Goal: Ask a question

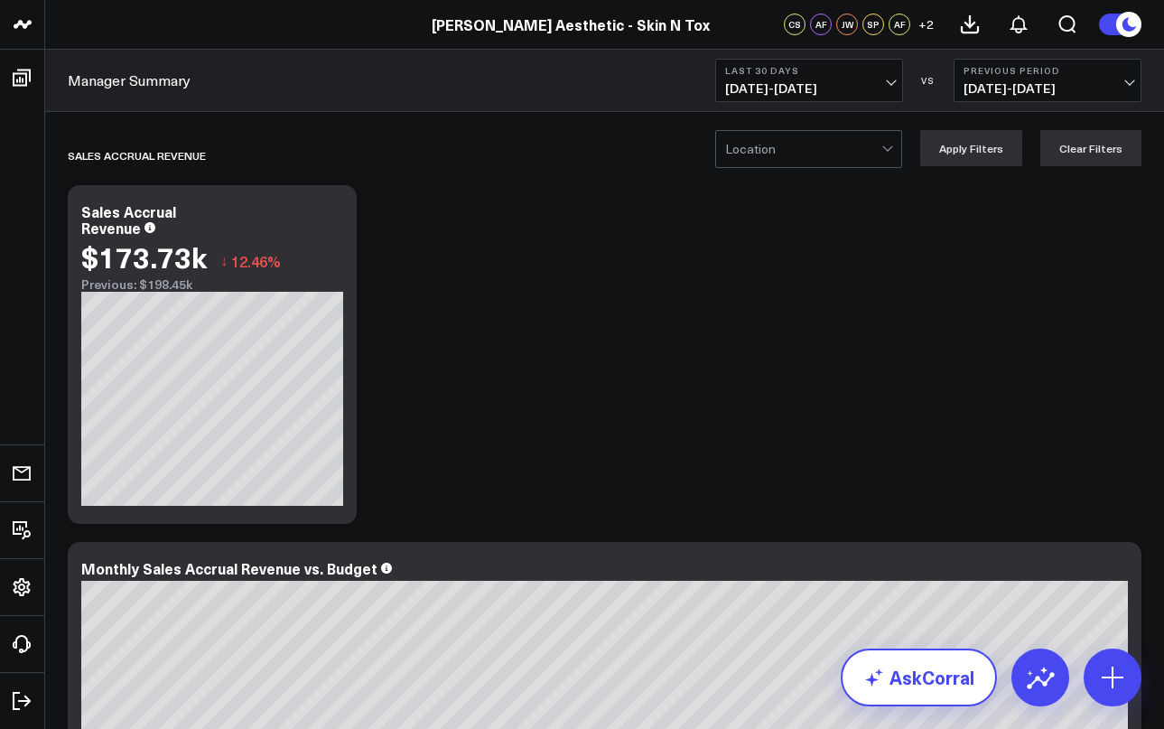
click at [908, 666] on link "AskCorral" at bounding box center [919, 677] width 156 height 58
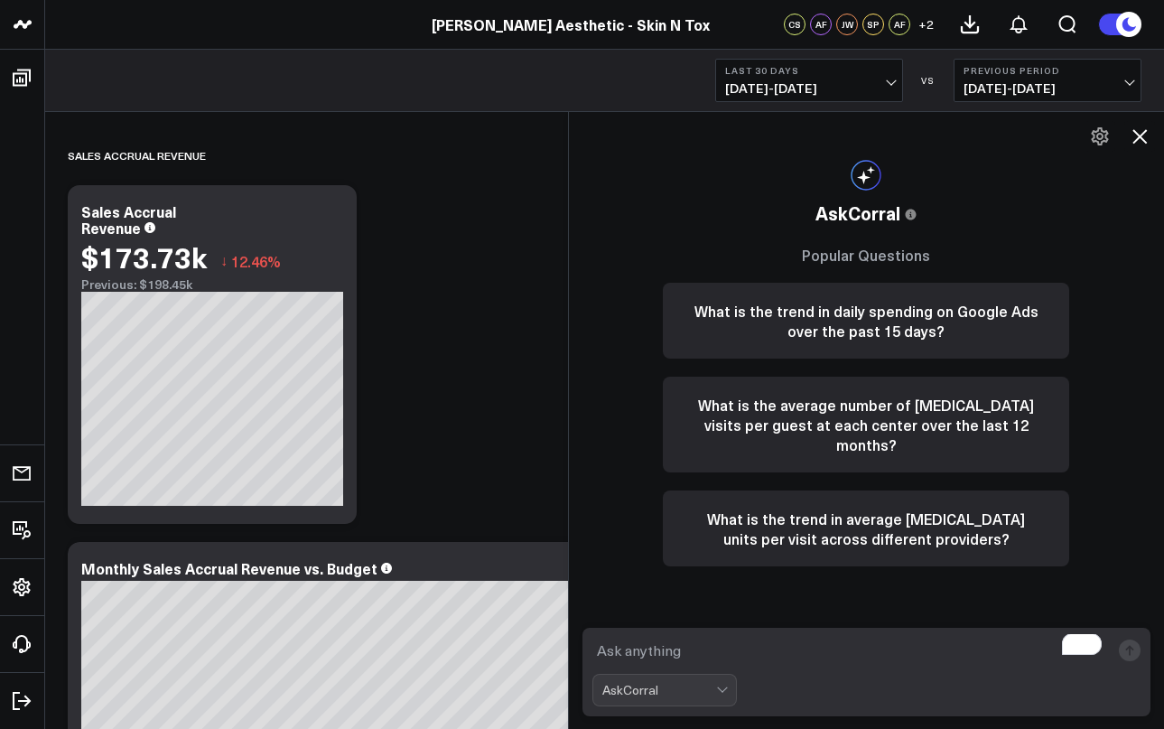
click at [635, 636] on textarea "To enrich screen reader interactions, please activate Accessibility in Grammarl…" at bounding box center [851, 650] width 518 height 33
type textarea "Can you show me the submissions count per form name?"
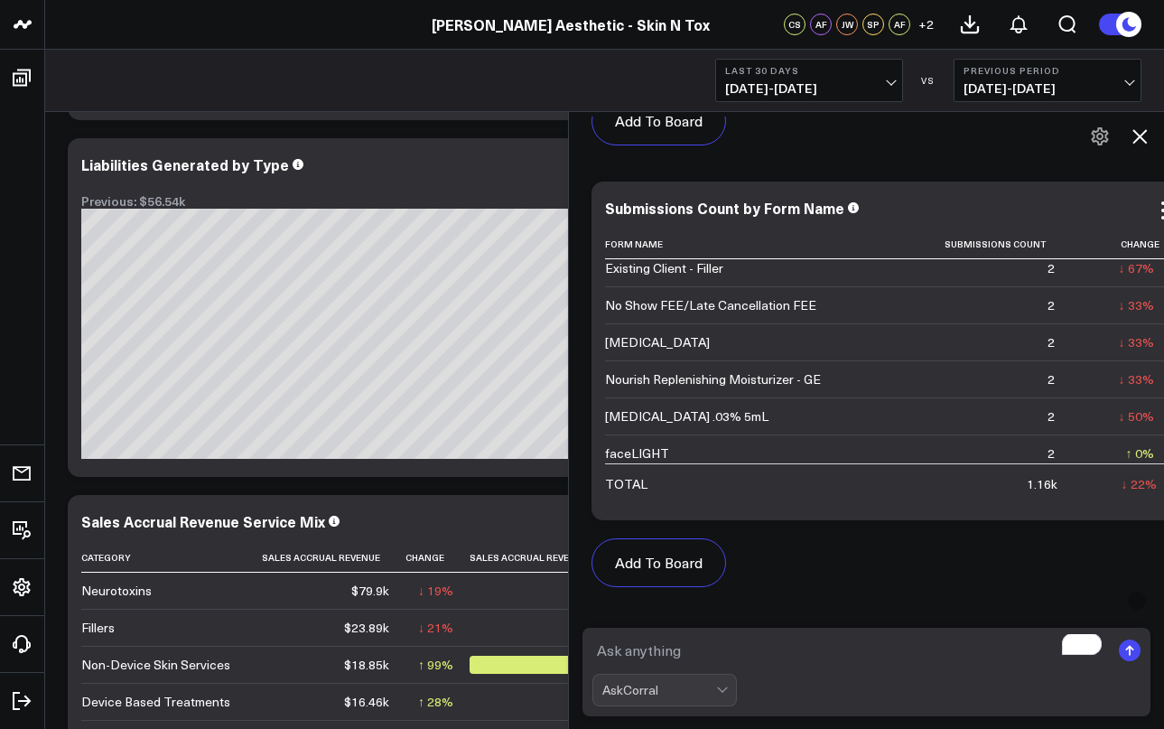
scroll to position [3944, 0]
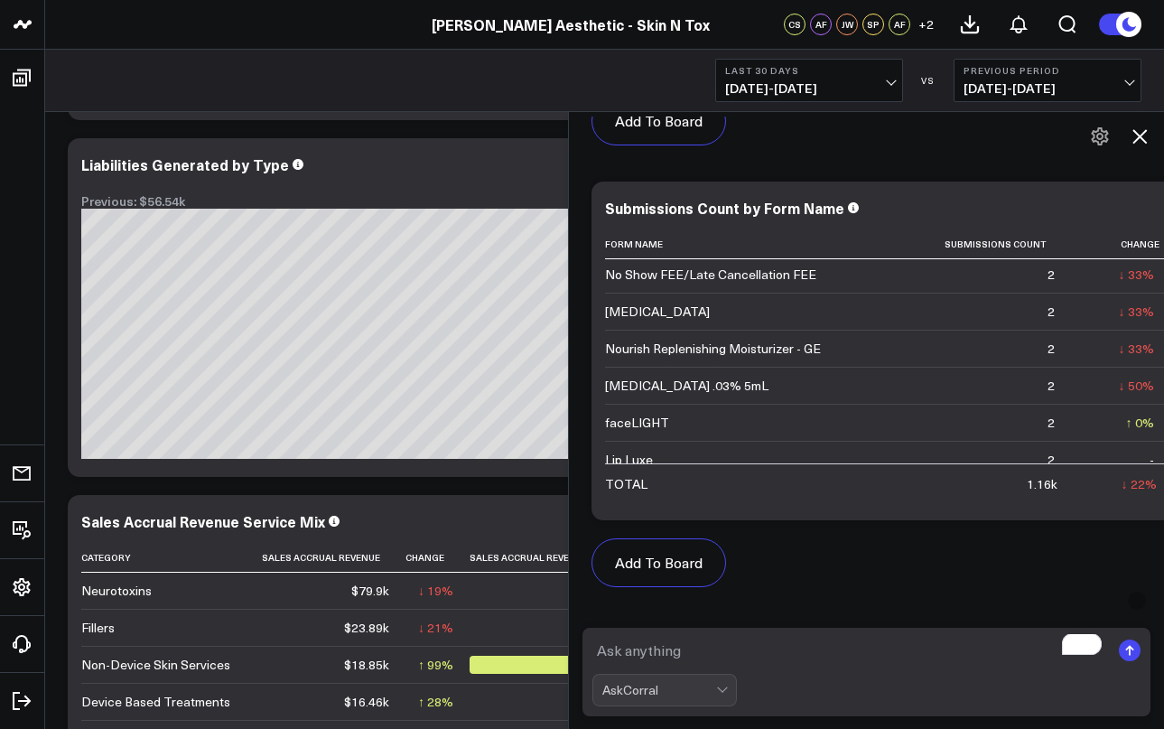
click at [655, 660] on textarea "To enrich screen reader interactions, please activate Accessibility in Grammarl…" at bounding box center [851, 650] width 518 height 33
type textarea "The form name should be coming from Aesthetix CRM date"
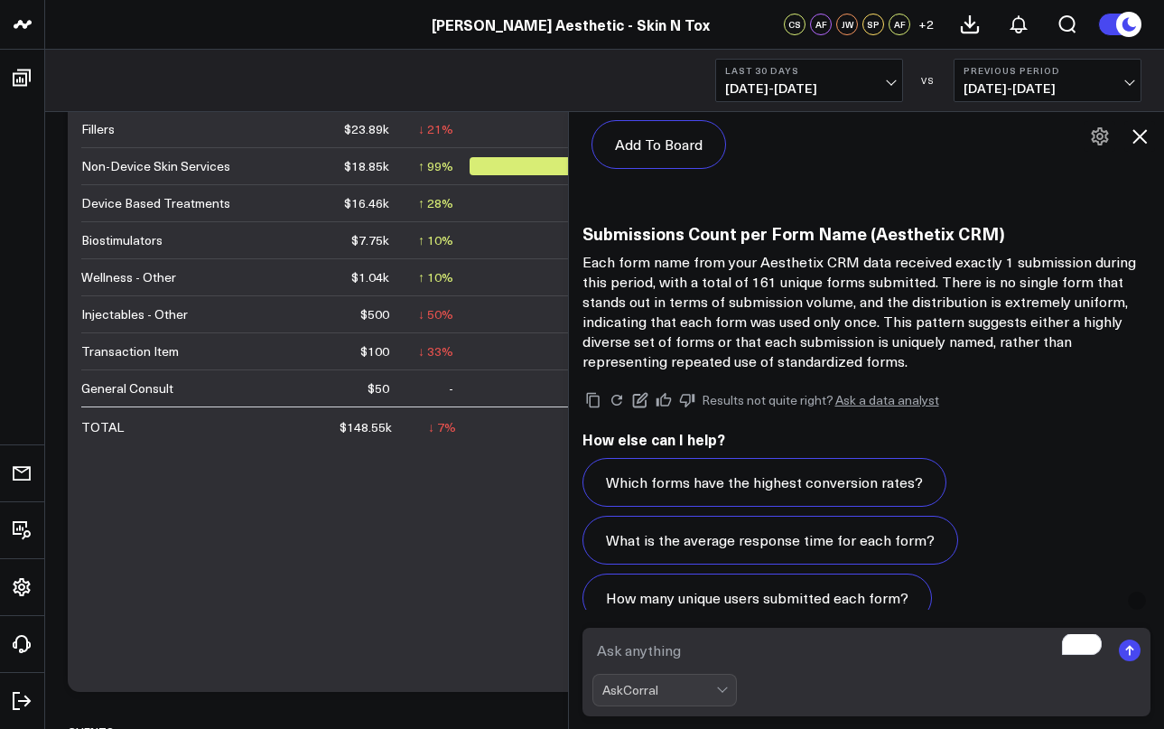
scroll to position [3718, 0]
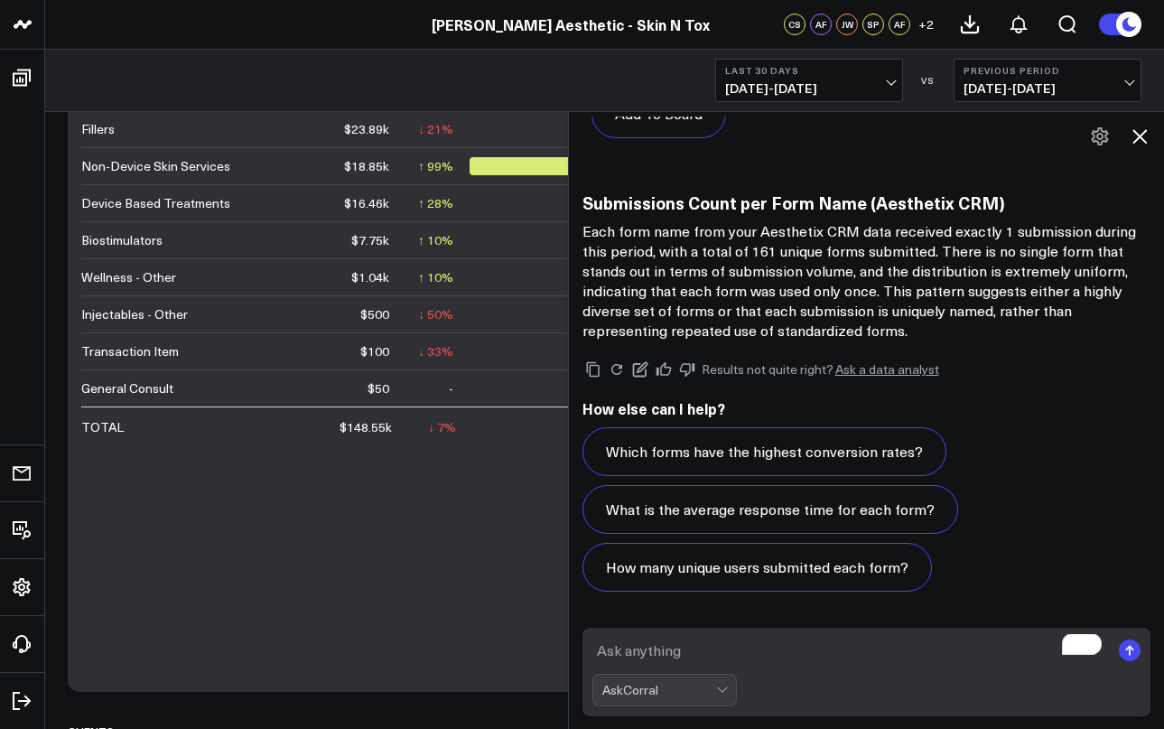
click at [1143, 135] on icon at bounding box center [1140, 136] width 22 height 22
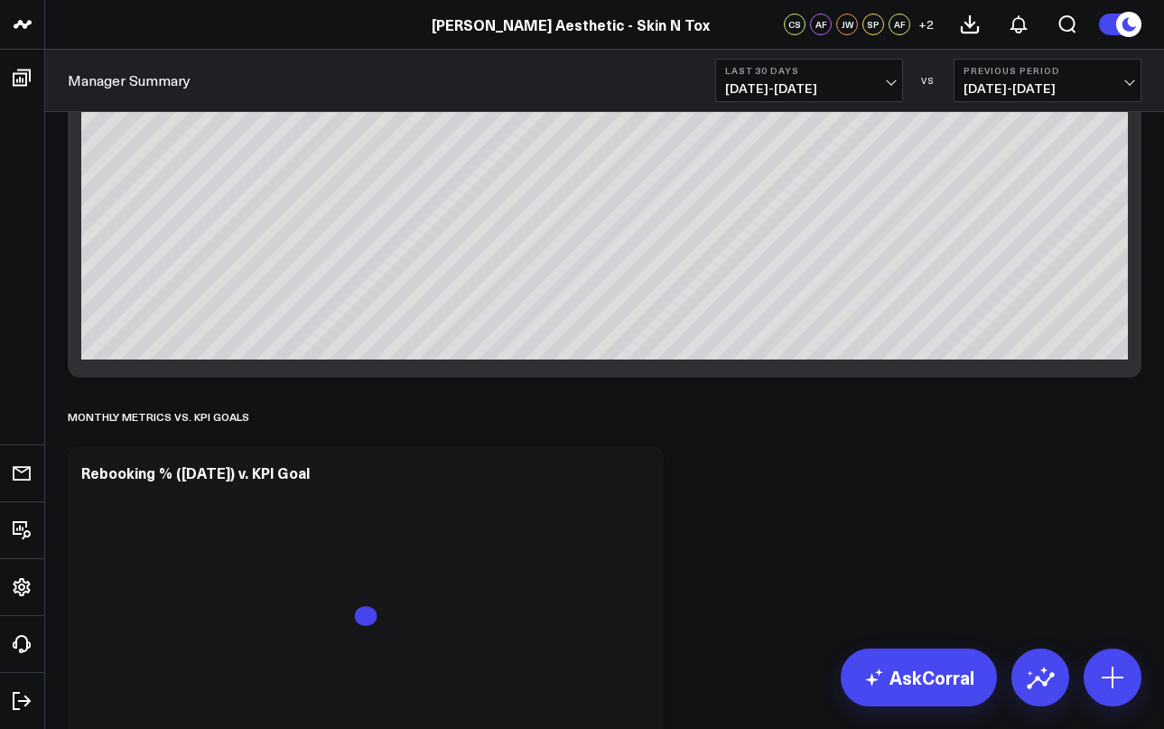
scroll to position [4987, 0]
